Goal: Transaction & Acquisition: Purchase product/service

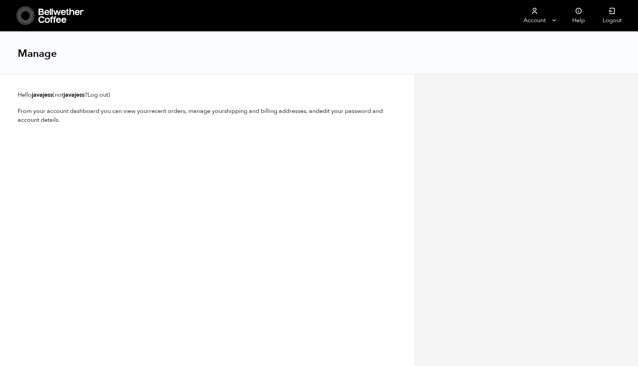
click at [50, 15] on icon at bounding box center [61, 15] width 46 height 15
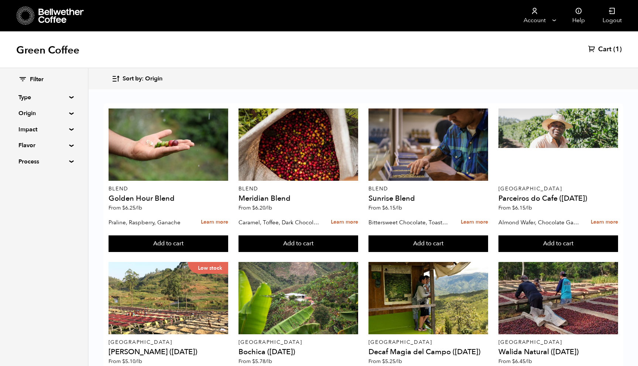
click at [67, 115] on div "Filter Type Blend Single Origin Decaf Seasonal Year Round Origin Blend Brazil B…" at bounding box center [44, 120] width 88 height 105
click at [72, 110] on div "Filter Type Blend Single Origin Decaf Seasonal Year Round Origin Blend Brazil B…" at bounding box center [44, 120] width 88 height 105
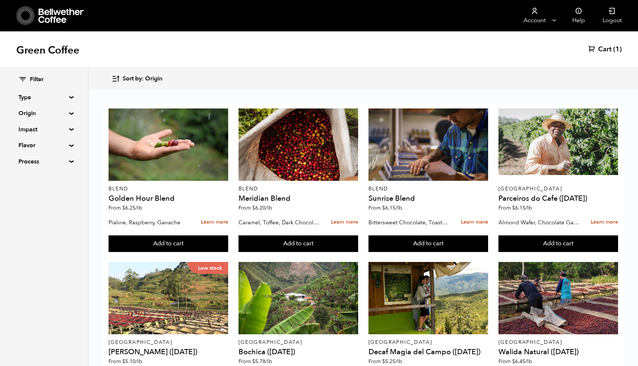
click at [72, 111] on div "Filter Type Blend Single Origin Decaf Seasonal Year Round Origin Blend Brazil B…" at bounding box center [44, 120] width 88 height 105
click at [71, 111] on div "Filter Type Blend Single Origin Decaf Seasonal Year Round Origin Blend Brazil B…" at bounding box center [44, 120] width 88 height 105
click at [69, 112] on summary "Origin" at bounding box center [43, 113] width 51 height 9
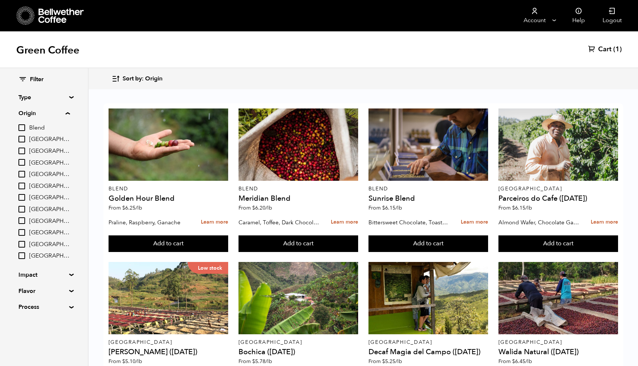
click at [24, 198] on input "Ethiopia" at bounding box center [21, 197] width 7 height 7
checkbox input "true"
